Goal: Task Accomplishment & Management: Manage account settings

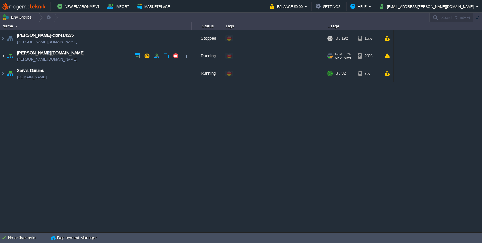
click at [4, 53] on img at bounding box center [2, 55] width 5 height 17
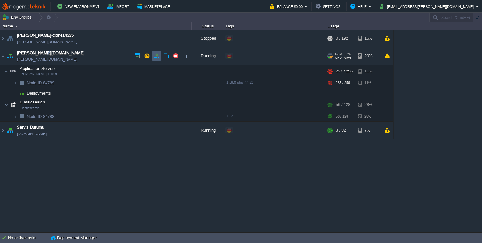
click at [156, 57] on button "button" at bounding box center [157, 56] width 6 height 6
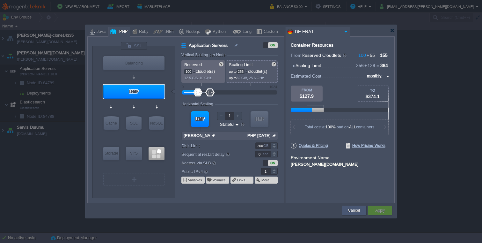
click at [353, 210] on button "Cancel" at bounding box center [354, 210] width 12 height 6
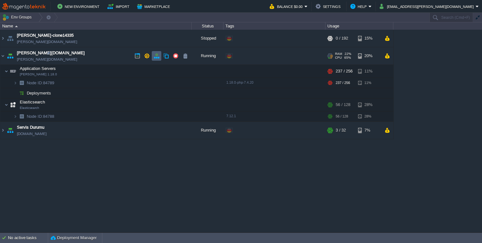
click at [158, 56] on button "button" at bounding box center [157, 56] width 6 height 6
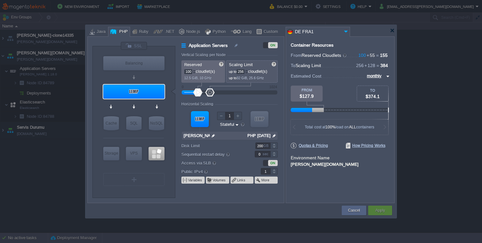
click at [187, 71] on input "100" at bounding box center [188, 71] width 8 height 5
type input "200"
type input "1024"
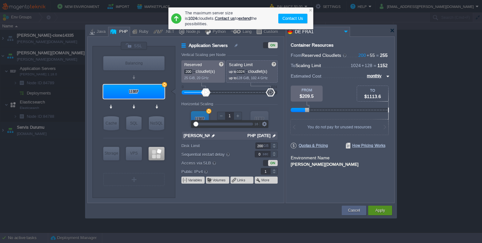
click at [385, 209] on div "Apply" at bounding box center [380, 210] width 14 height 10
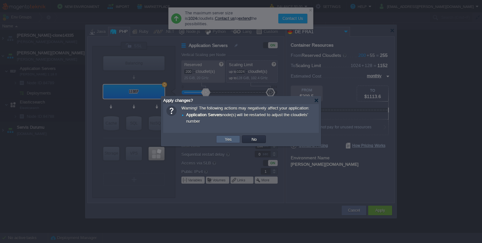
click at [227, 140] on button "Yes" at bounding box center [228, 139] width 11 height 6
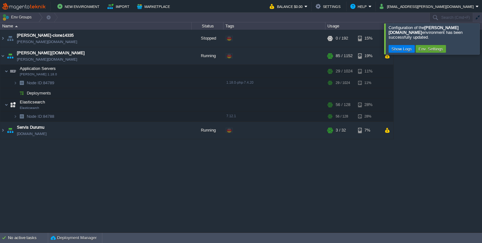
click at [482, 35] on div at bounding box center [490, 38] width 0 height 31
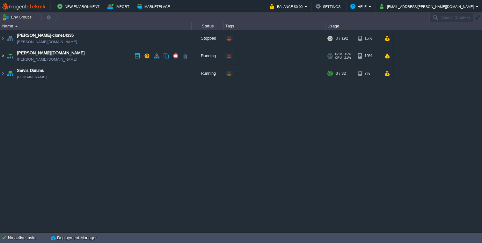
click at [5, 55] on img at bounding box center [2, 55] width 5 height 17
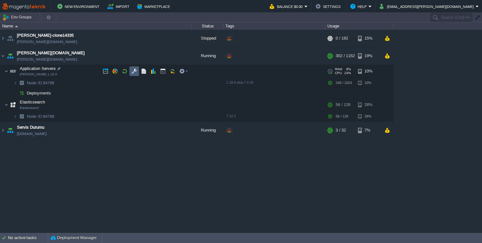
click at [136, 72] on button "button" at bounding box center [134, 71] width 6 height 6
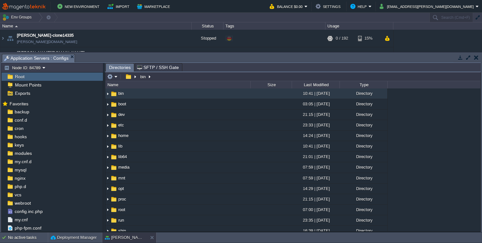
click at [477, 58] on button "button" at bounding box center [476, 58] width 4 height 6
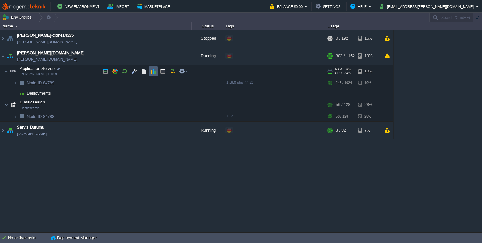
click at [152, 73] on button "button" at bounding box center [153, 71] width 6 height 6
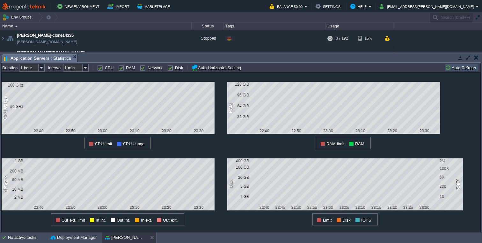
click at [475, 59] on button "button" at bounding box center [476, 58] width 4 height 6
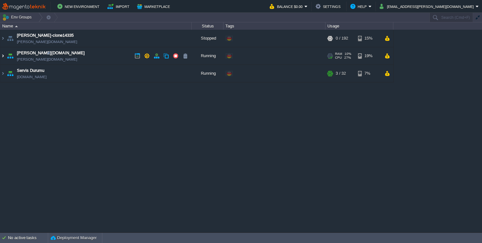
click at [4, 57] on img at bounding box center [2, 55] width 5 height 17
click at [3, 55] on img at bounding box center [2, 55] width 5 height 17
click at [4, 57] on img at bounding box center [2, 55] width 5 height 17
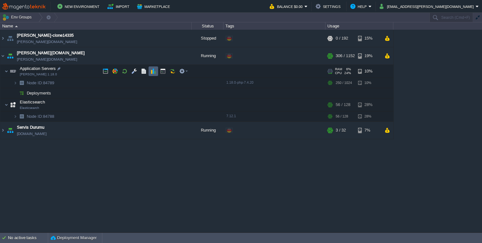
click at [153, 70] on button "button" at bounding box center [153, 71] width 6 height 6
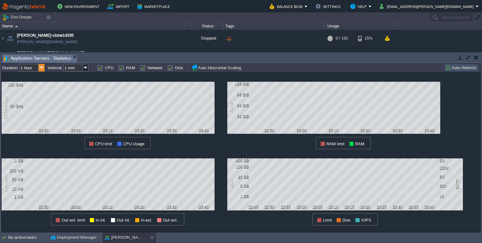
click at [41, 69] on img at bounding box center [42, 68] width 6 height 8
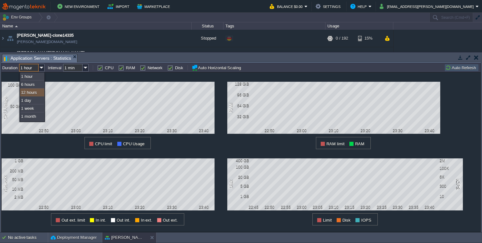
click at [35, 93] on div "12 hours" at bounding box center [32, 92] width 24 height 8
type input "12 hours"
type input "1 hour"
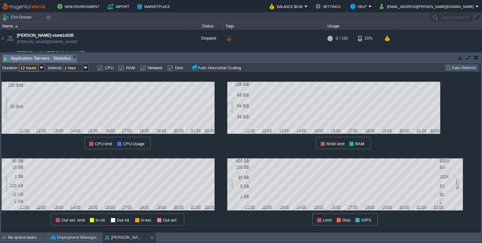
click at [82, 70] on input "1 hour" at bounding box center [72, 68] width 19 height 8
click at [88, 66] on img at bounding box center [86, 68] width 6 height 8
click at [40, 67] on img at bounding box center [42, 68] width 6 height 8
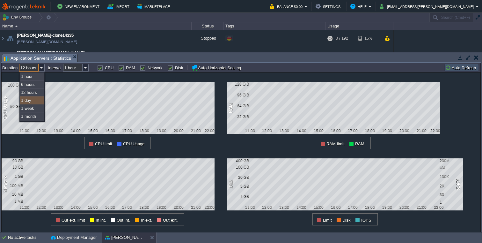
click at [32, 102] on div "1 day" at bounding box center [32, 100] width 24 height 8
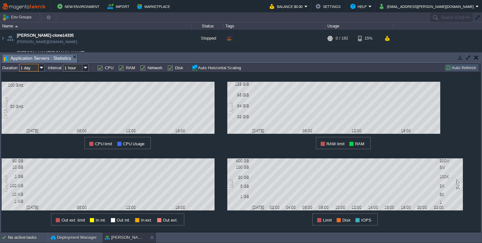
click at [37, 70] on input "1 day" at bounding box center [28, 68] width 19 height 8
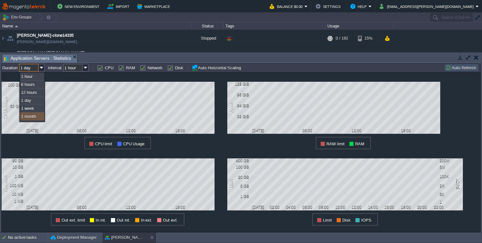
click at [28, 116] on div "1 month" at bounding box center [32, 116] width 24 height 8
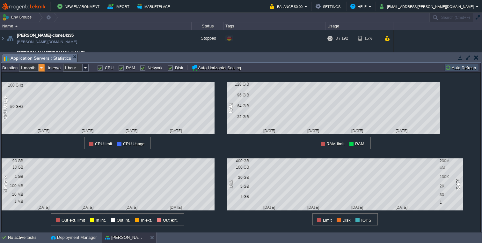
click at [41, 67] on img at bounding box center [42, 68] width 6 height 8
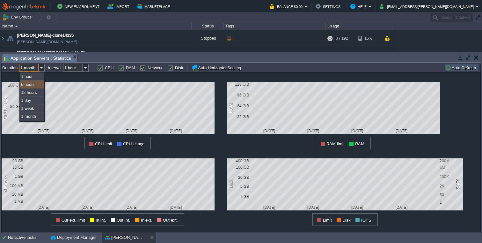
click at [35, 84] on div "6 hours" at bounding box center [32, 84] width 24 height 8
type input "6 hours"
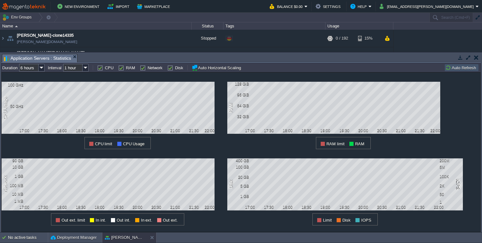
click at [478, 58] on td at bounding box center [476, 58] width 8 height 8
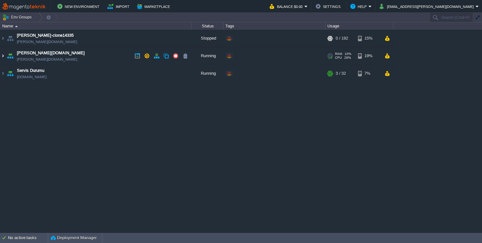
click at [5, 55] on img at bounding box center [2, 55] width 5 height 17
